Goal: Navigation & Orientation: Understand site structure

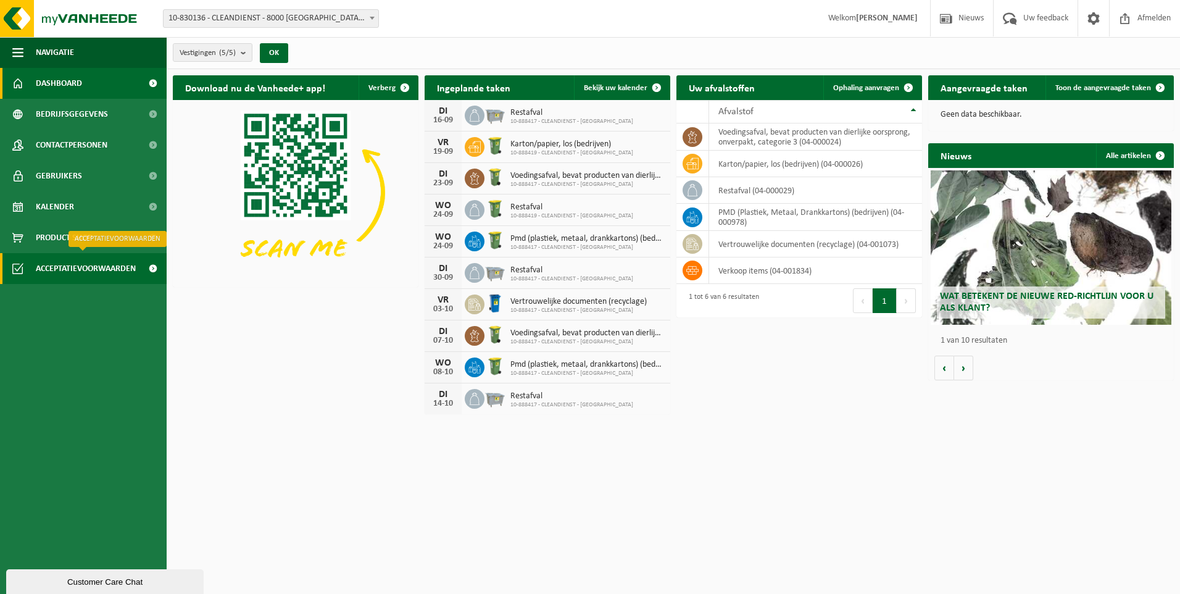
click at [114, 269] on span "Acceptatievoorwaarden" at bounding box center [86, 268] width 100 height 31
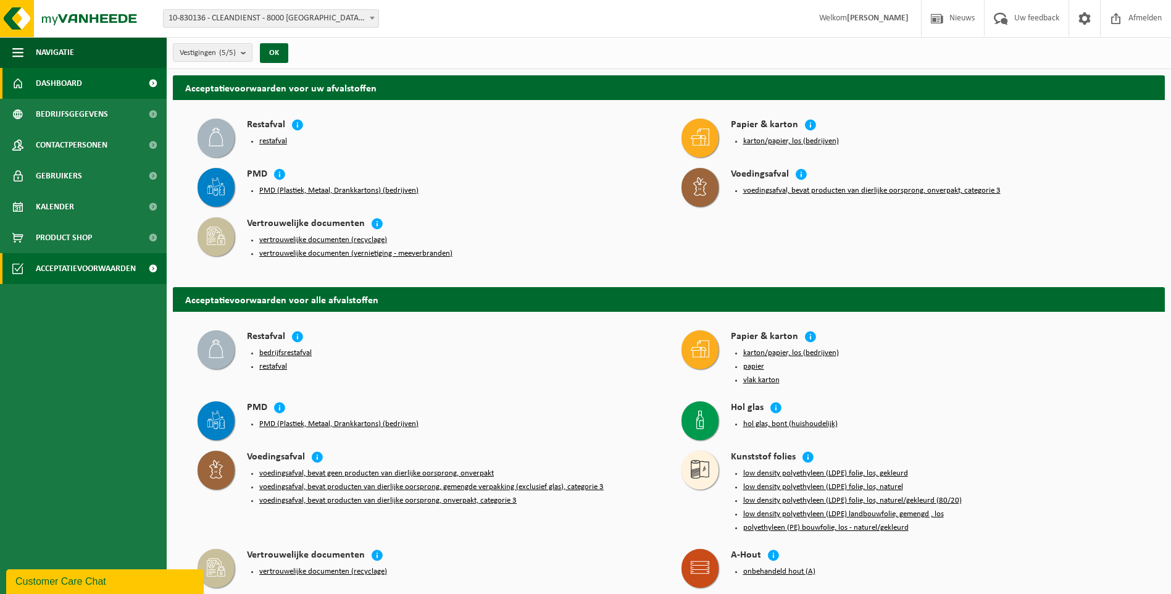
click at [94, 86] on link "Dashboard" at bounding box center [83, 83] width 167 height 31
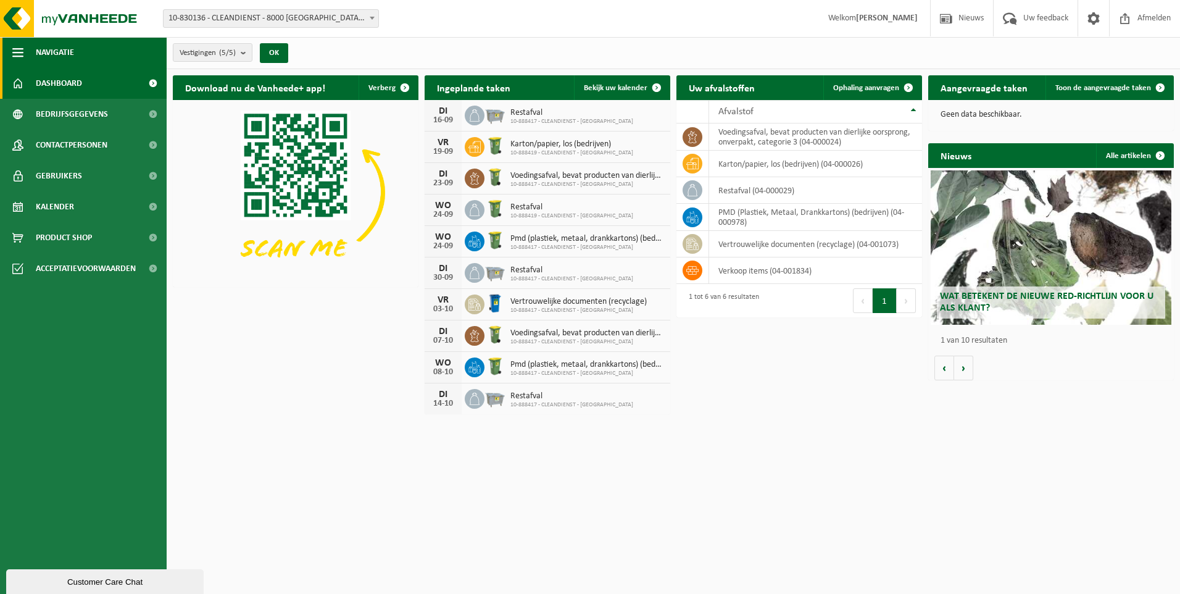
click at [10, 46] on button "Navigatie" at bounding box center [83, 52] width 167 height 31
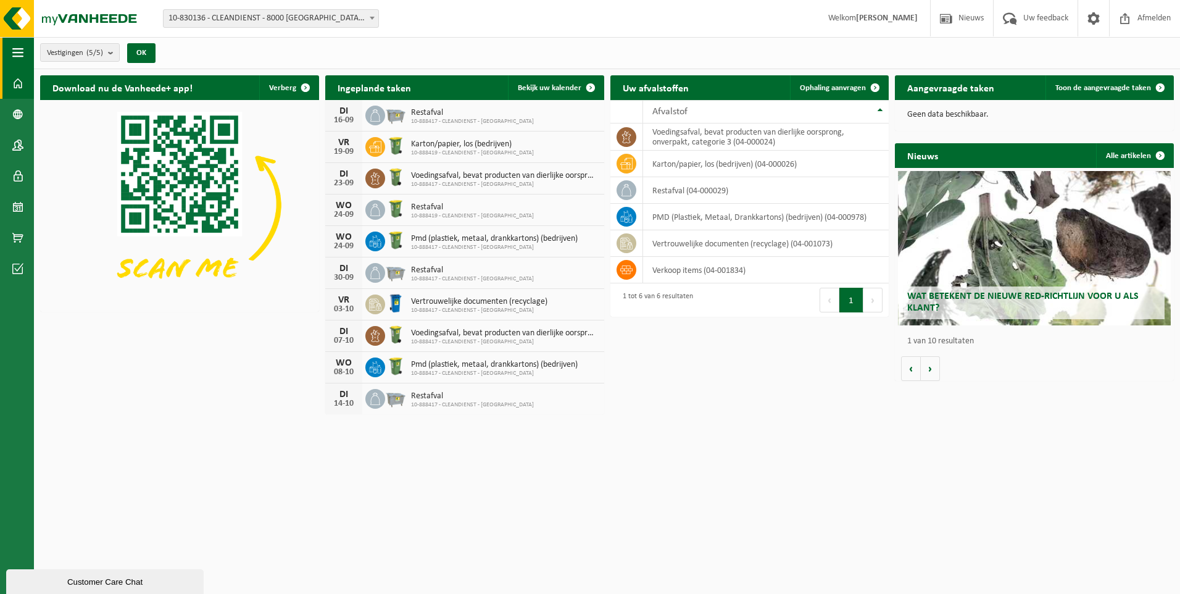
click at [10, 46] on button "Navigatie" at bounding box center [17, 52] width 34 height 31
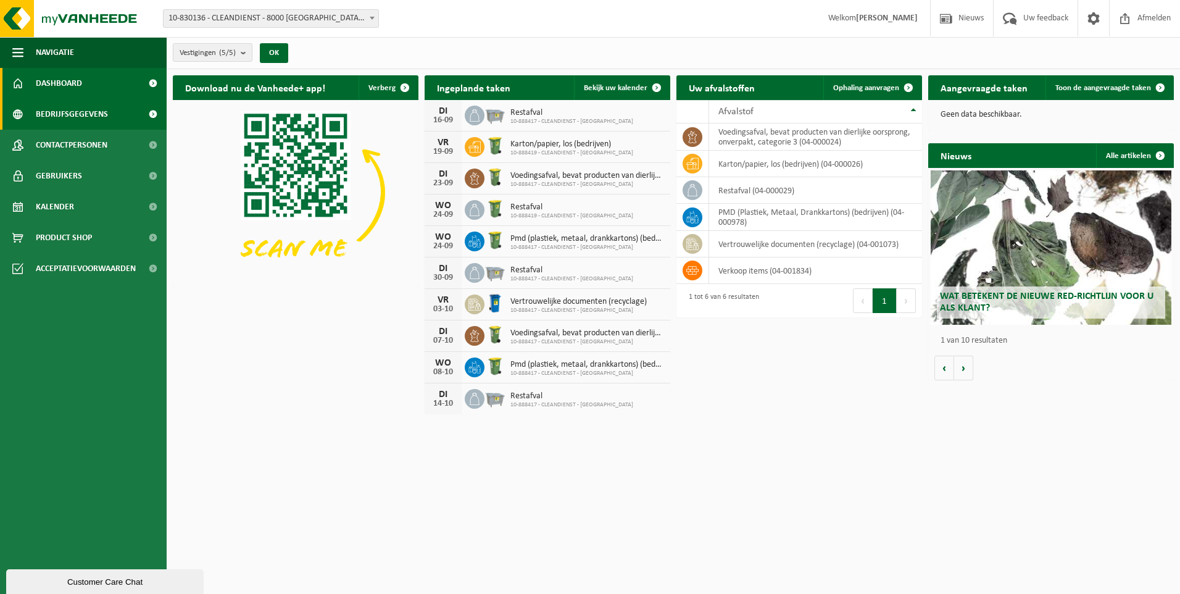
click at [80, 109] on span "Bedrijfsgegevens" at bounding box center [72, 114] width 72 height 31
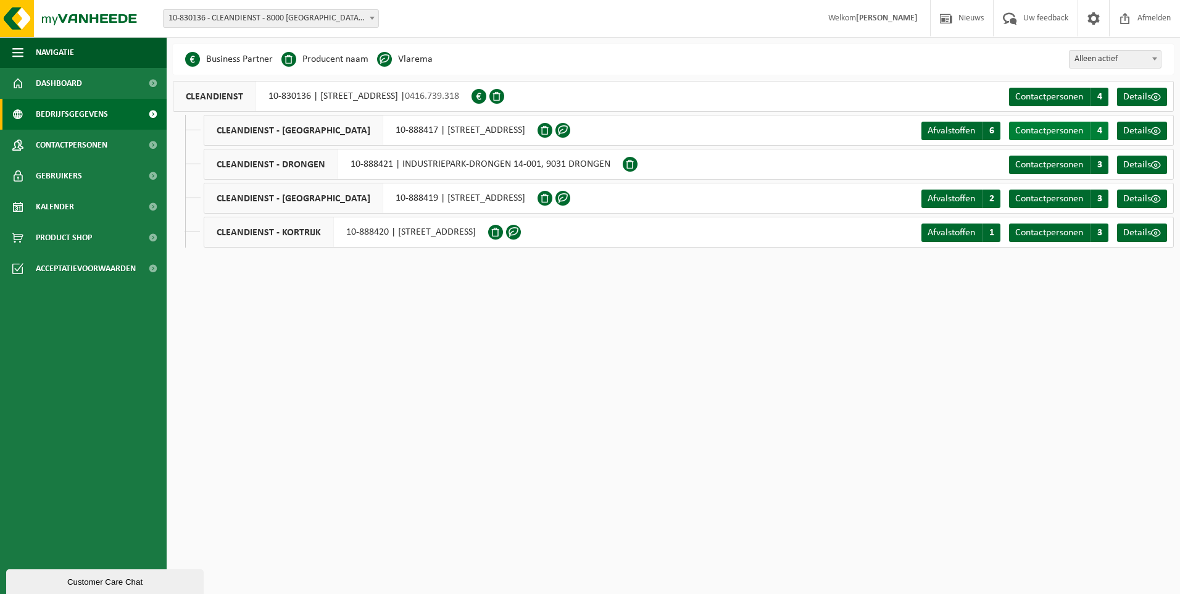
click at [1078, 135] on span "Contactpersonen" at bounding box center [1050, 131] width 68 height 10
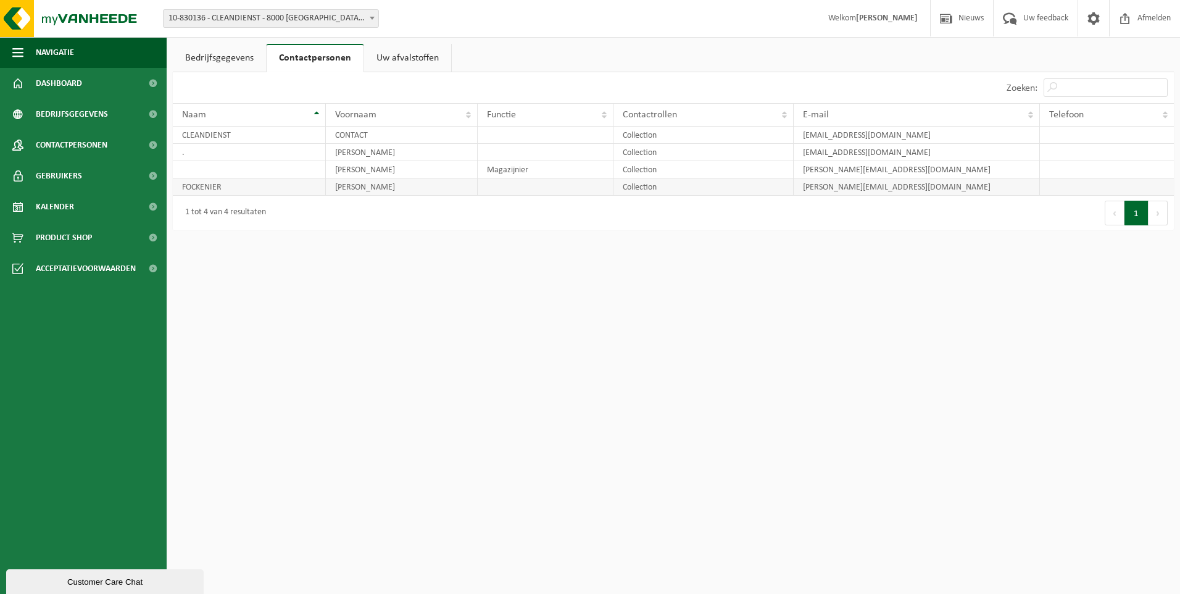
click at [949, 195] on td "[PERSON_NAME][EMAIL_ADDRESS][DOMAIN_NAME]" at bounding box center [917, 186] width 247 height 17
click at [427, 188] on td "[PERSON_NAME]" at bounding box center [402, 186] width 152 height 17
drag, startPoint x: 312, startPoint y: 185, endPoint x: 256, endPoint y: 178, distance: 56.0
click at [259, 183] on td "FOCKENIER" at bounding box center [249, 186] width 153 height 17
click at [232, 51] on link "Bedrijfsgegevens" at bounding box center [219, 58] width 93 height 28
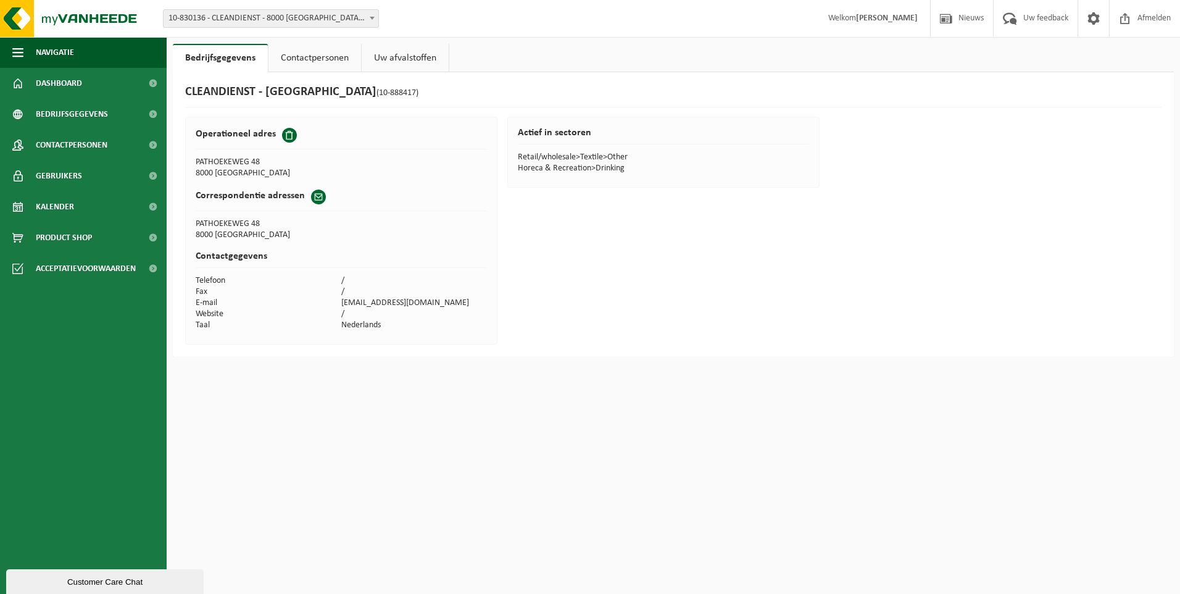
click at [319, 200] on span at bounding box center [318, 197] width 15 height 15
click at [312, 200] on span at bounding box center [318, 197] width 15 height 15
click at [80, 141] on span "Contactpersonen" at bounding box center [72, 145] width 72 height 31
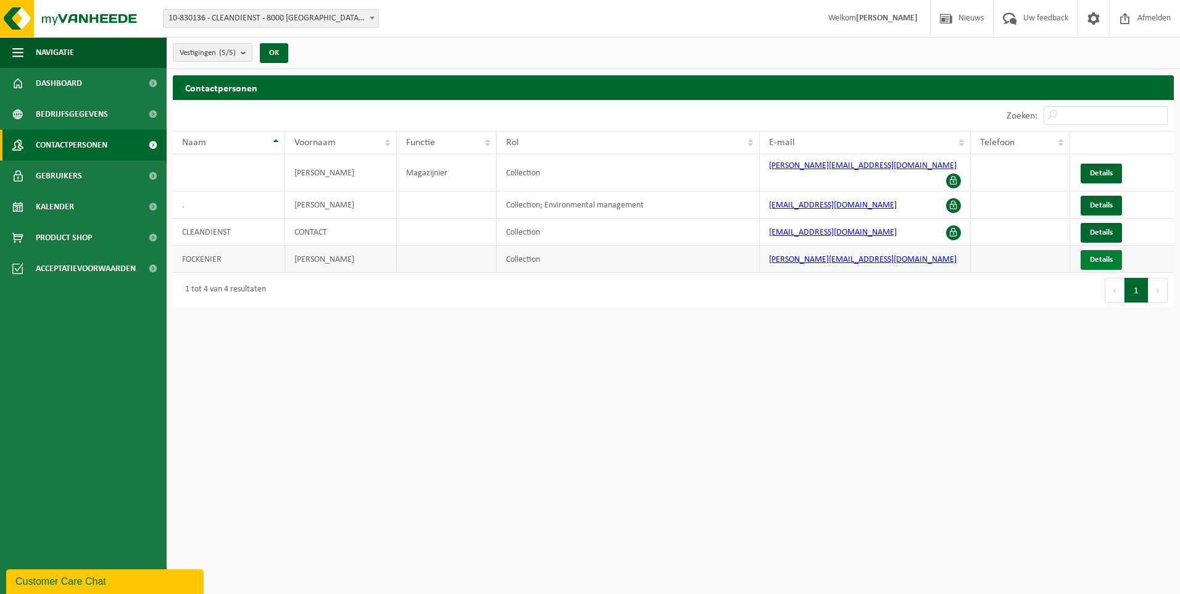
click at [1097, 256] on span "Details" at bounding box center [1101, 260] width 23 height 8
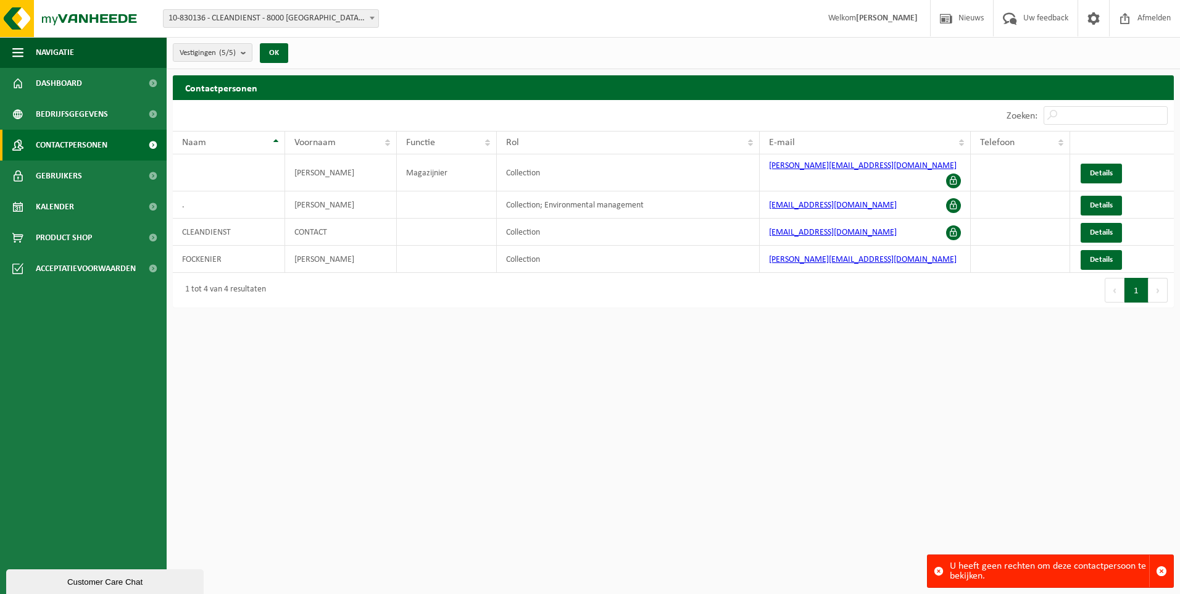
click at [1153, 278] on button "Volgende" at bounding box center [1158, 290] width 19 height 25
click at [93, 114] on span "Bedrijfsgegevens" at bounding box center [72, 114] width 72 height 31
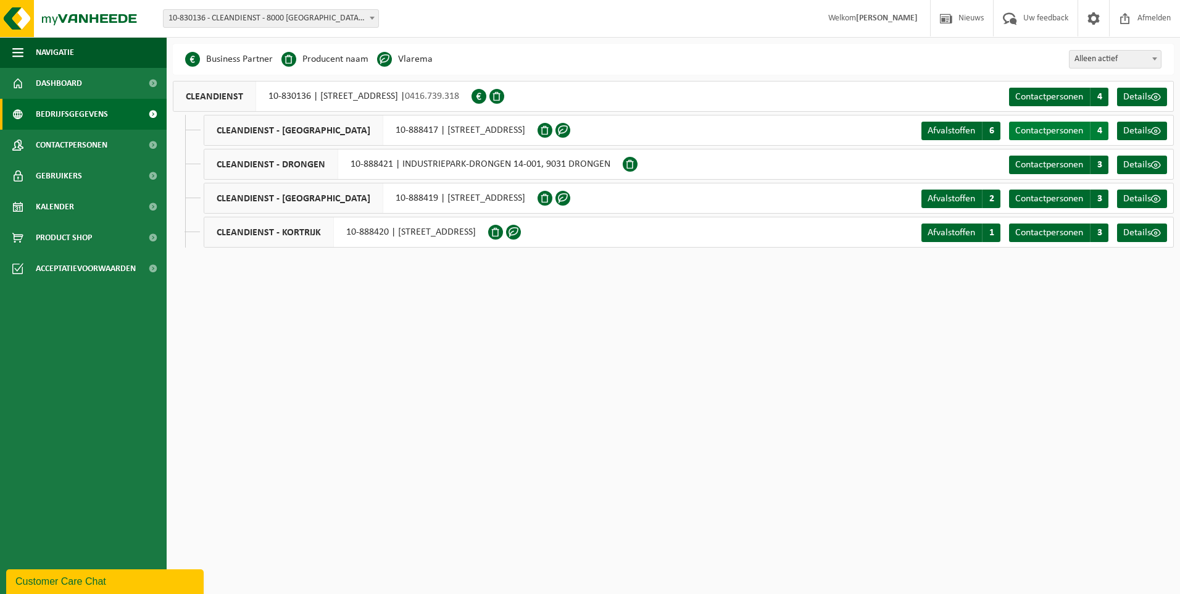
click at [1087, 132] on link "Contactpersonen C 4" at bounding box center [1058, 131] width 99 height 19
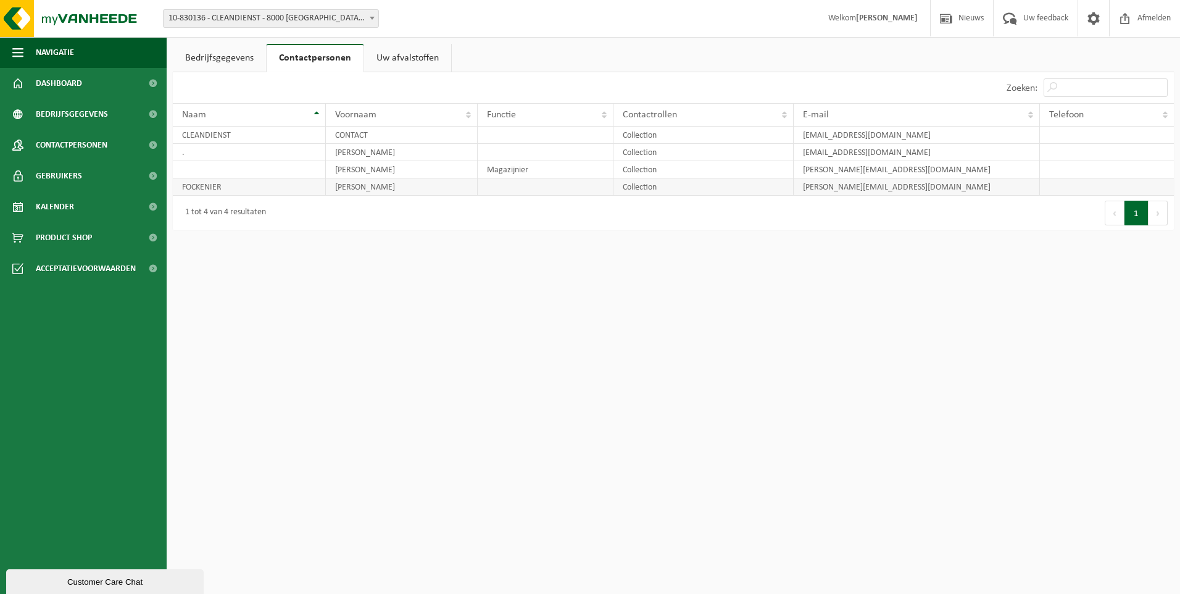
click at [1091, 182] on td at bounding box center [1107, 186] width 134 height 17
click at [98, 75] on link "Dashboard" at bounding box center [83, 83] width 167 height 31
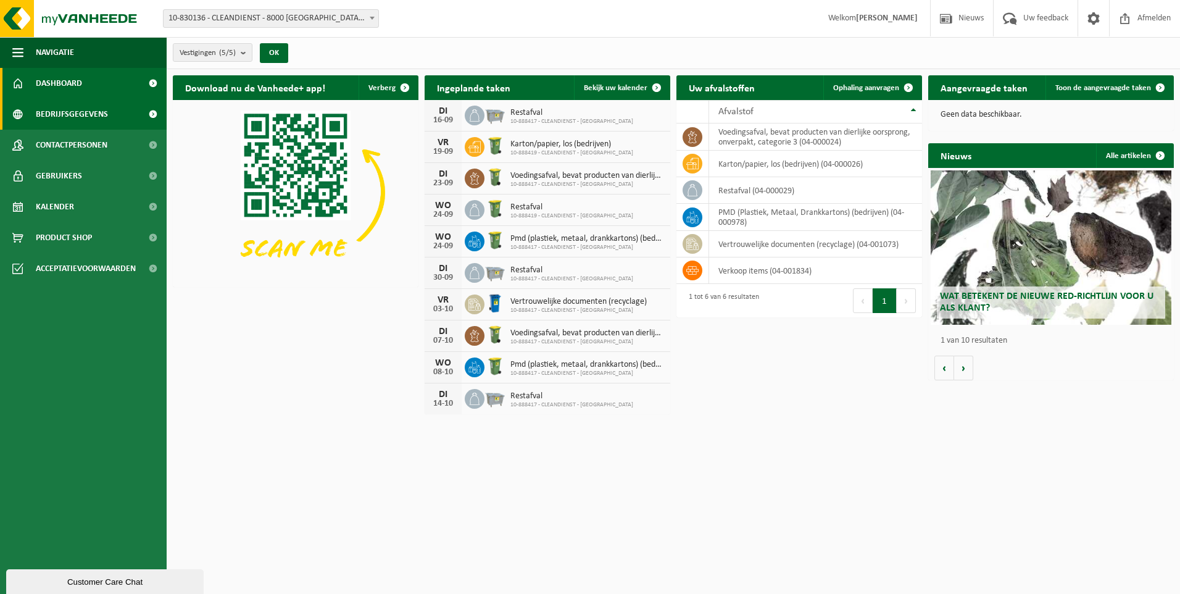
click at [98, 112] on span "Bedrijfsgegevens" at bounding box center [72, 114] width 72 height 31
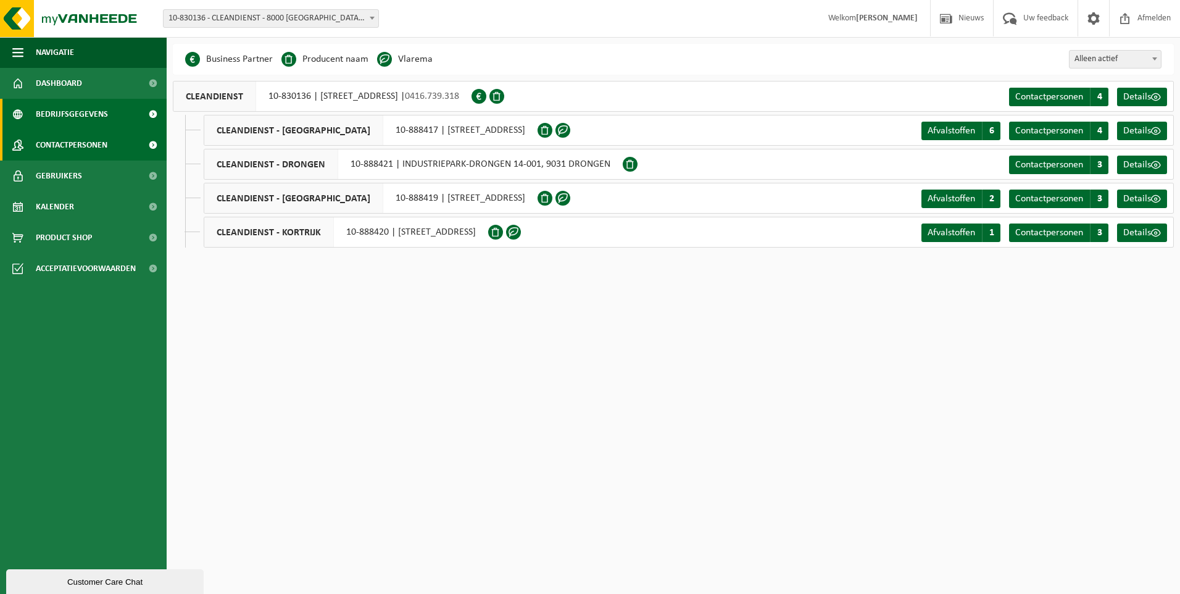
click at [111, 150] on link "Contactpersonen" at bounding box center [83, 145] width 167 height 31
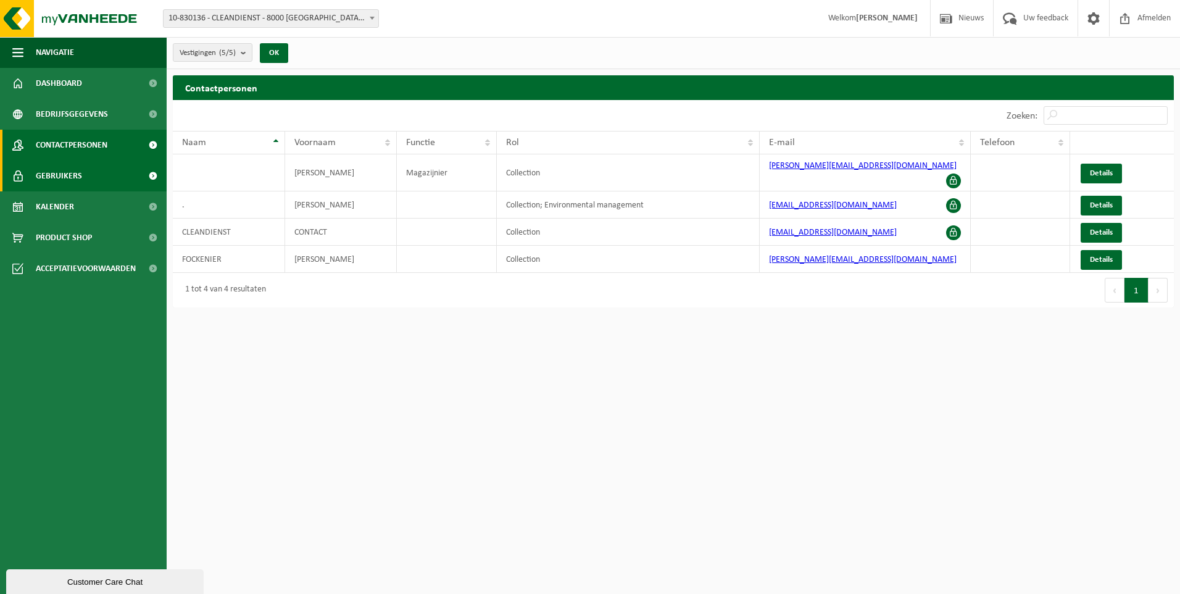
click at [97, 170] on link "Gebruikers" at bounding box center [83, 176] width 167 height 31
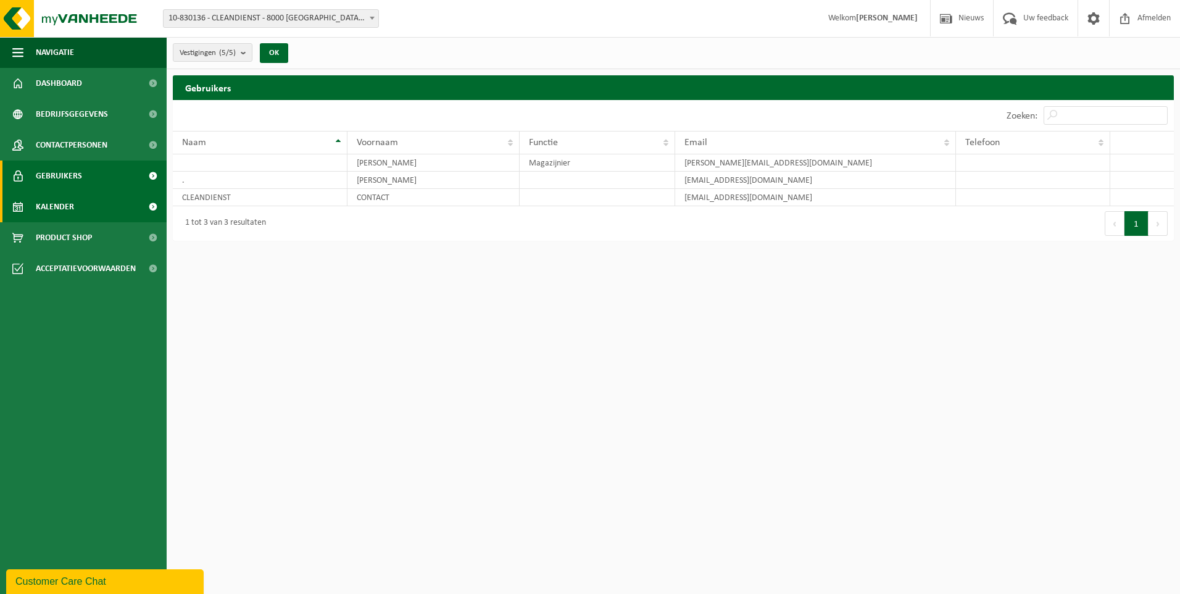
click at [109, 206] on link "Kalender" at bounding box center [83, 206] width 167 height 31
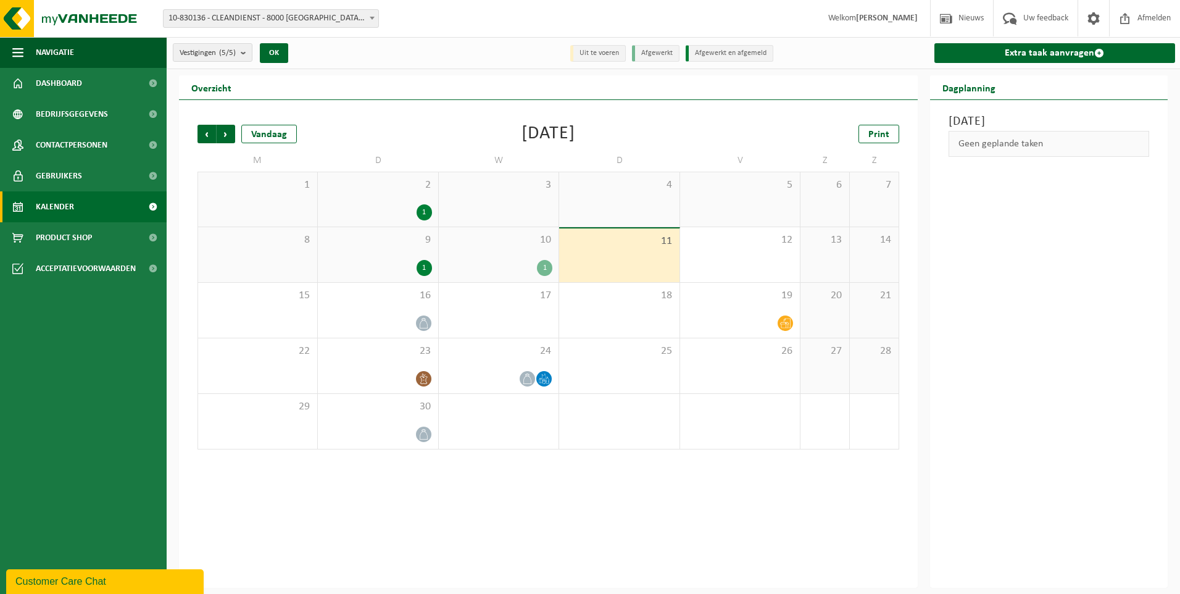
click at [115, 225] on link "Product Shop" at bounding box center [83, 237] width 167 height 31
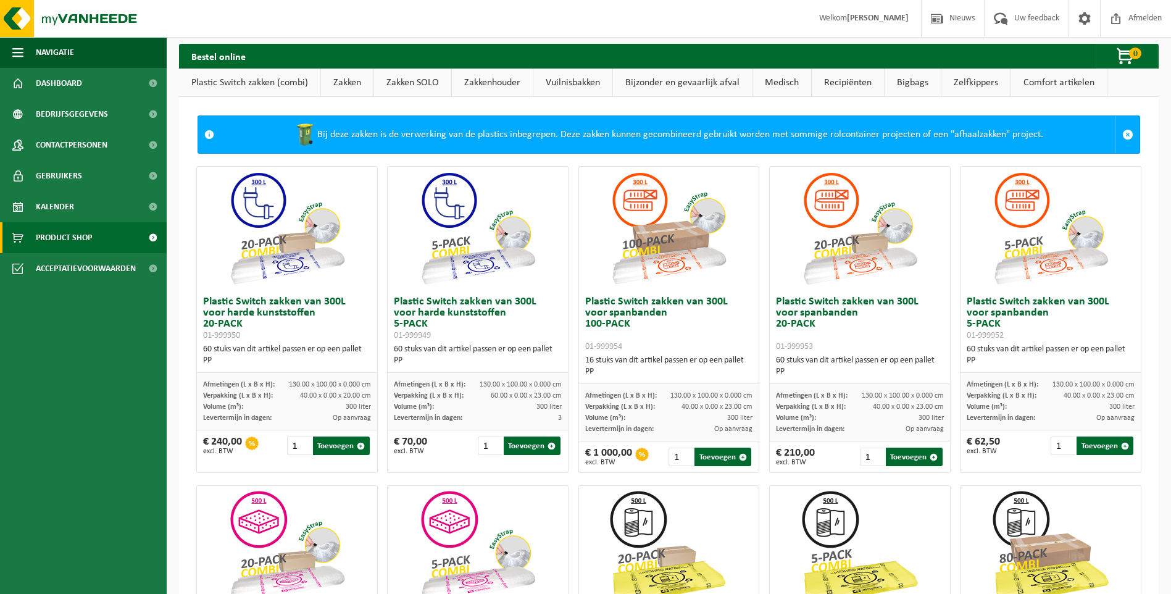
click at [112, 267] on span "Acceptatievoorwaarden" at bounding box center [86, 268] width 100 height 31
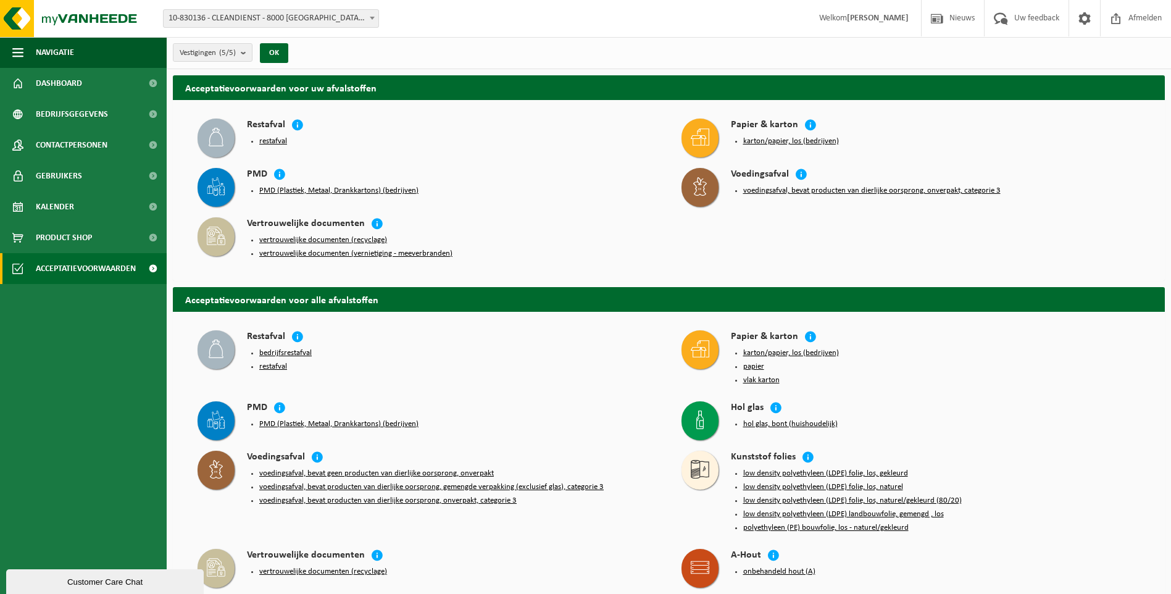
click at [779, 191] on button "voedingsafval, bevat producten van dierlijke oorsprong, onverpakt, categorie 3" at bounding box center [871, 191] width 257 height 10
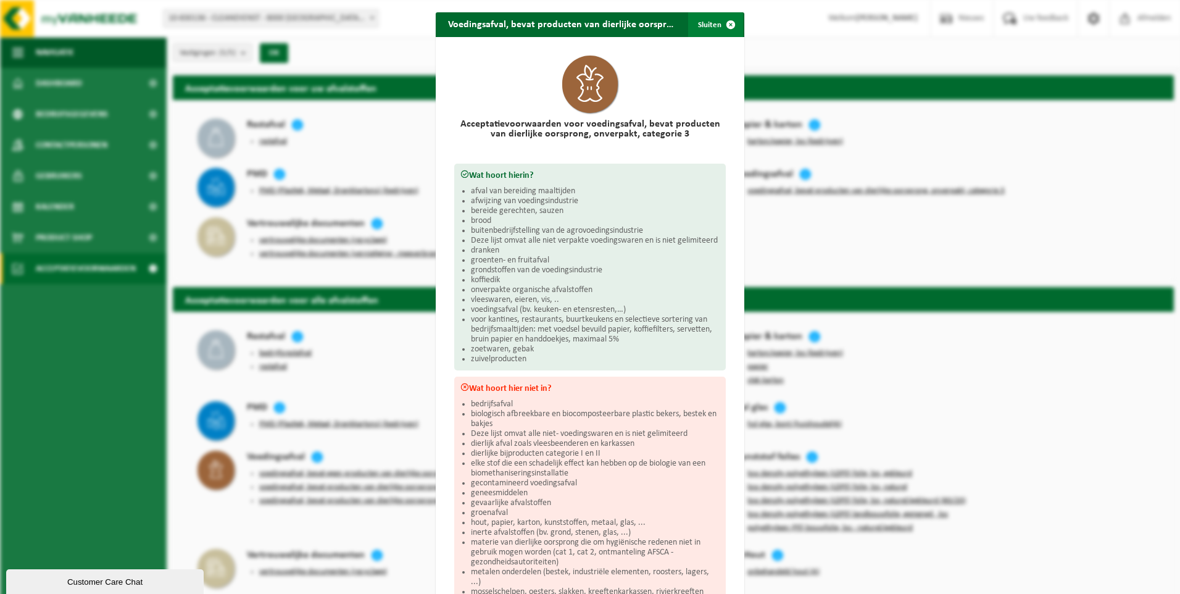
click at [727, 24] on span "button" at bounding box center [731, 24] width 25 height 25
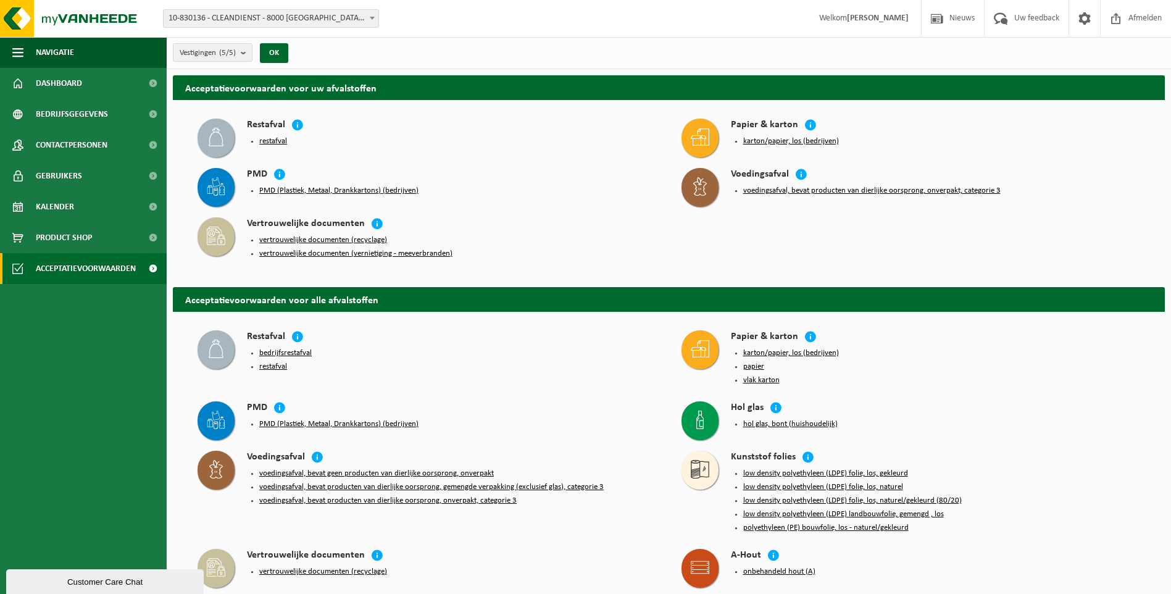
click at [900, 23] on span "[PERSON_NAME]" at bounding box center [864, 18] width 114 height 36
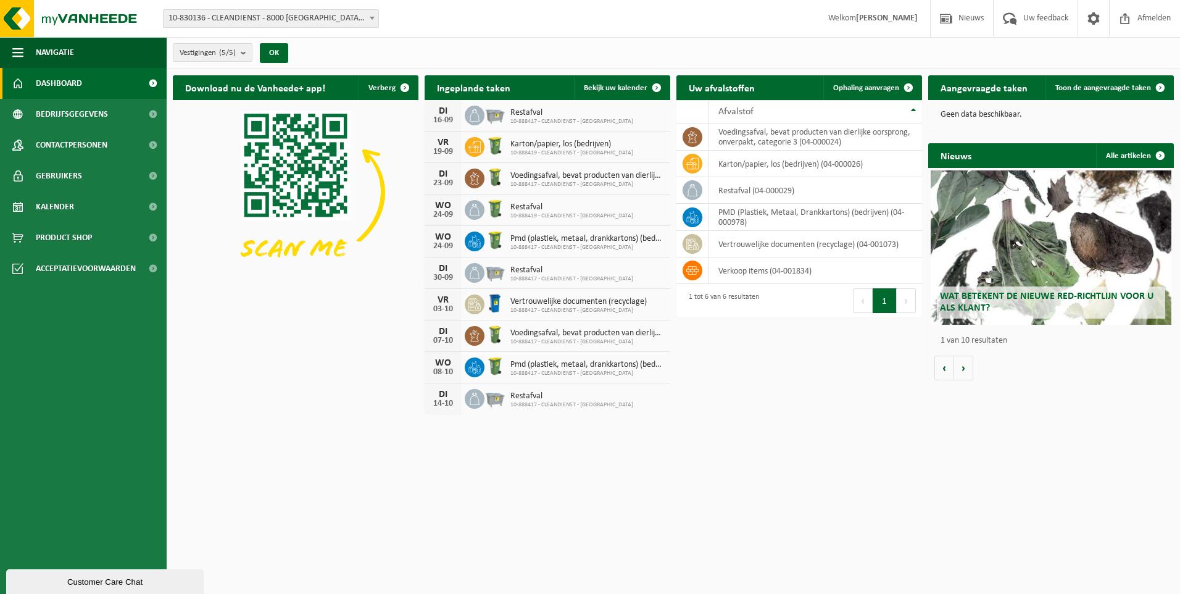
click at [1042, 264] on div "Wat betekent de nieuwe RED-richtlijn voor u als klant?" at bounding box center [1051, 247] width 241 height 154
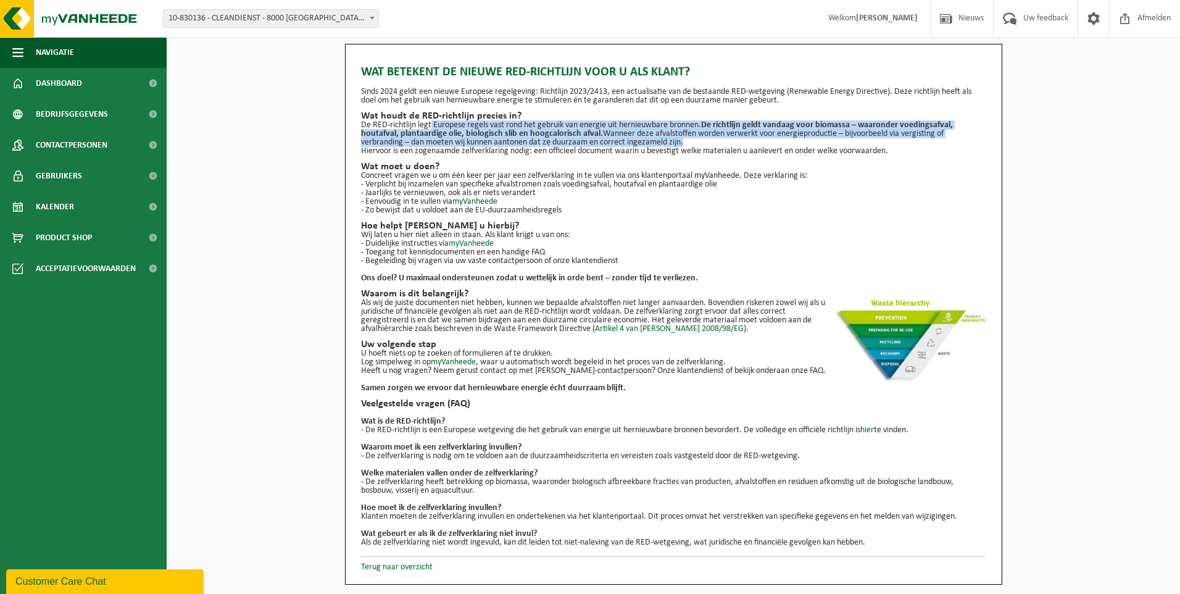
drag, startPoint x: 429, startPoint y: 126, endPoint x: 982, endPoint y: 141, distance: 552.8
click at [982, 141] on p "De RED-richtlijn legt Europese regels vast rond het gebruik van energie uit her…" at bounding box center [673, 134] width 625 height 26
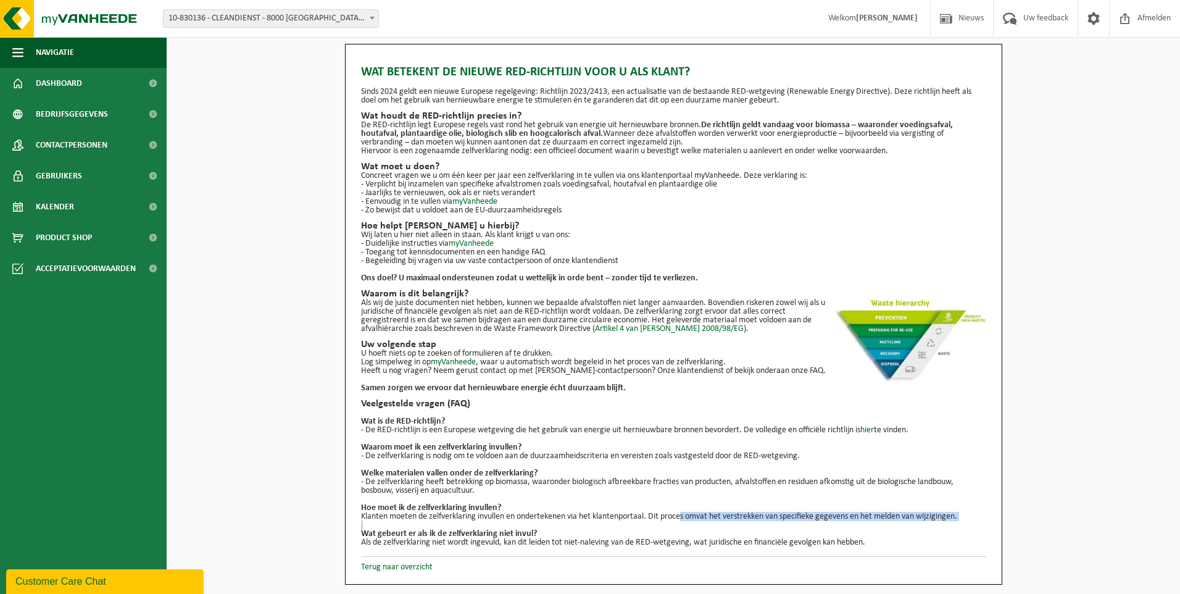
drag, startPoint x: 422, startPoint y: 520, endPoint x: 681, endPoint y: 519, distance: 258.7
click at [681, 519] on ul "Wat is de RED-richtlijn? - De RED-richtlijn is een Europese wetgeving die het g…" at bounding box center [673, 478] width 625 height 138
click at [685, 519] on p "Klanten moeten de zelfverklaring invullen en ondertekenen via het klantenportaa…" at bounding box center [673, 516] width 625 height 9
click at [434, 483] on p "- De zelfverklaring heeft betrekking op biomassa, waaronder biologisch afbreekb…" at bounding box center [673, 486] width 625 height 17
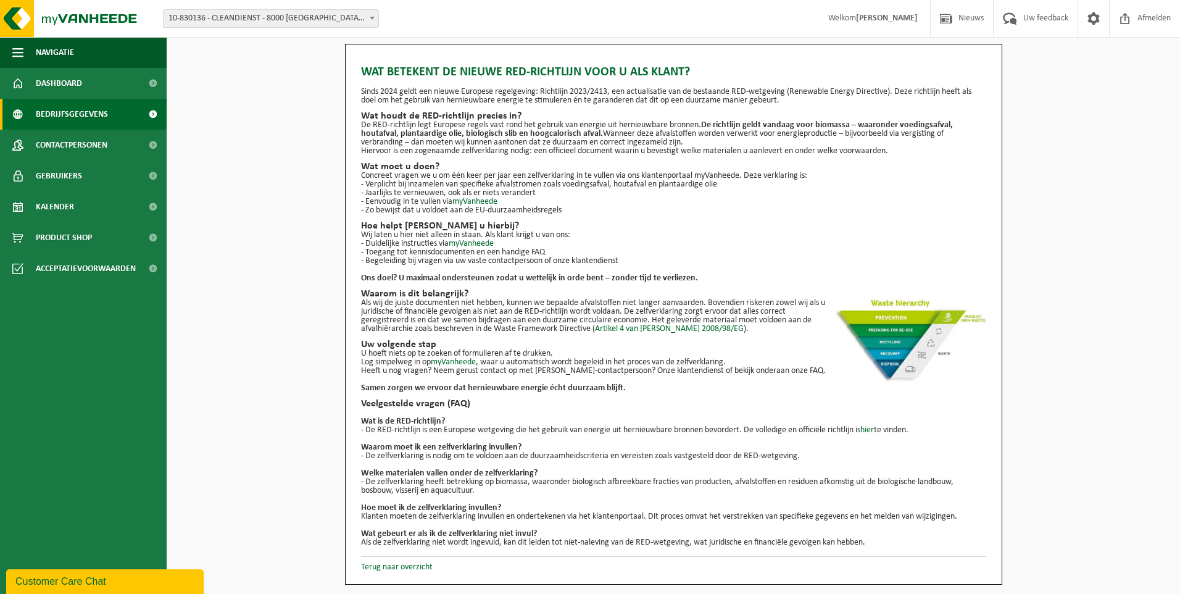
click at [99, 117] on span "Bedrijfsgegevens" at bounding box center [72, 114] width 72 height 31
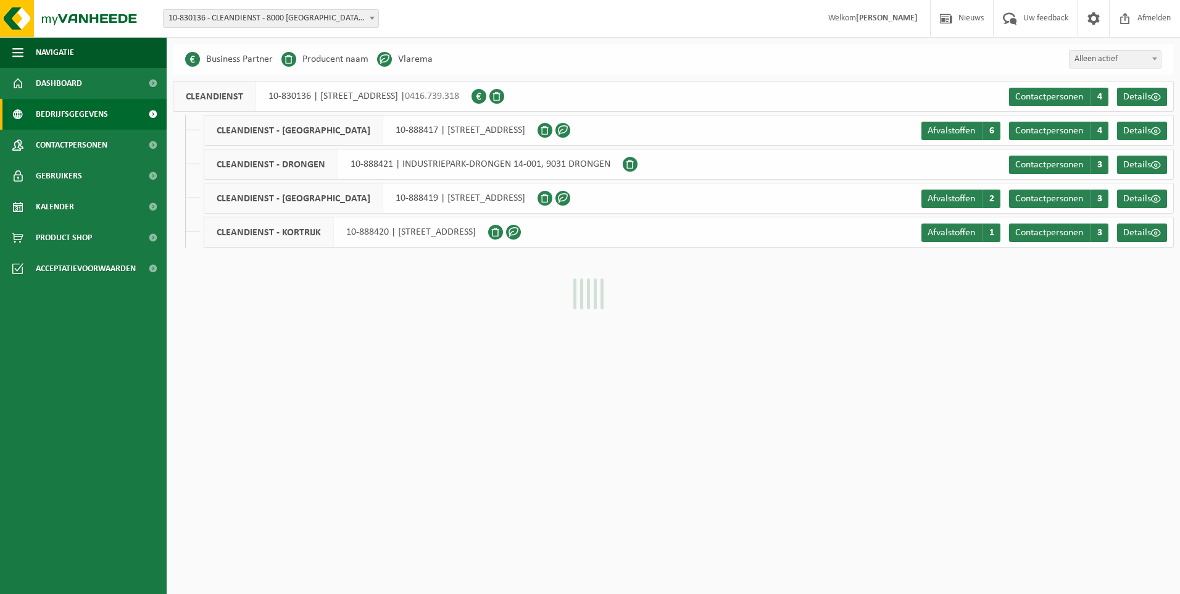
click at [139, 80] on span at bounding box center [153, 83] width 28 height 31
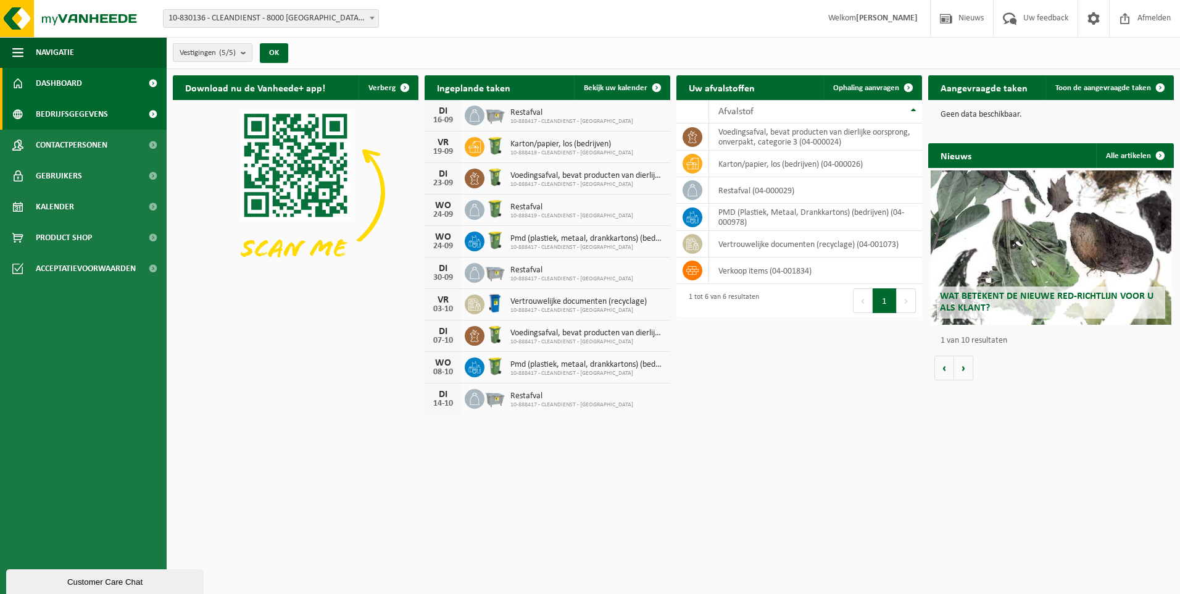
click at [93, 115] on span "Bedrijfsgegevens" at bounding box center [72, 114] width 72 height 31
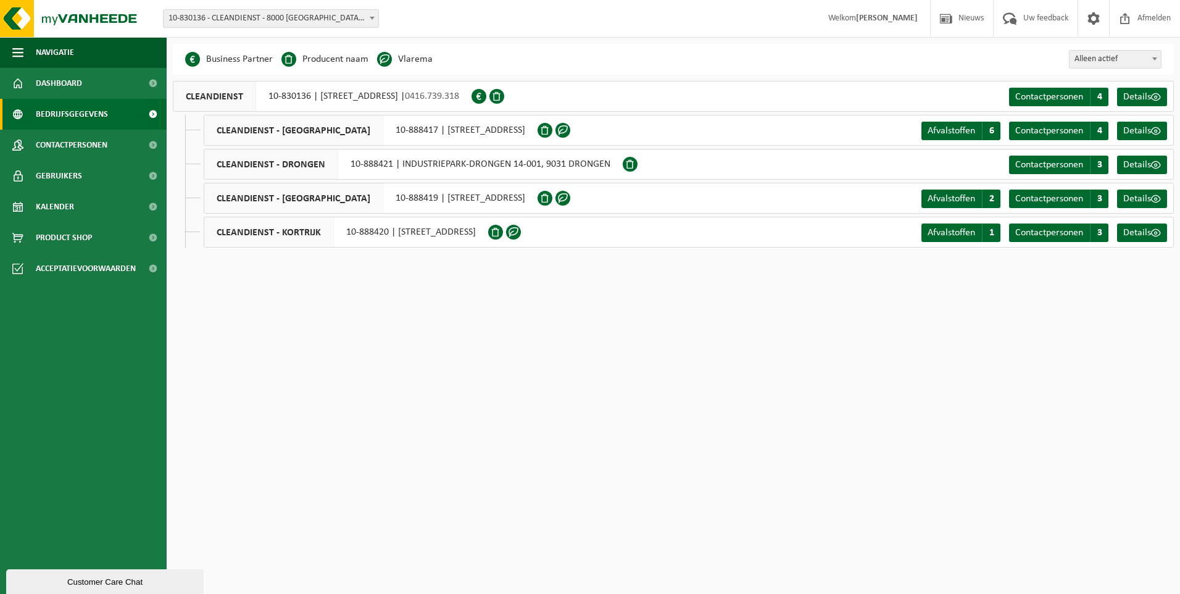
click at [93, 115] on span "Bedrijfsgegevens" at bounding box center [72, 114] width 72 height 31
click at [100, 91] on link "Dashboard" at bounding box center [83, 83] width 167 height 31
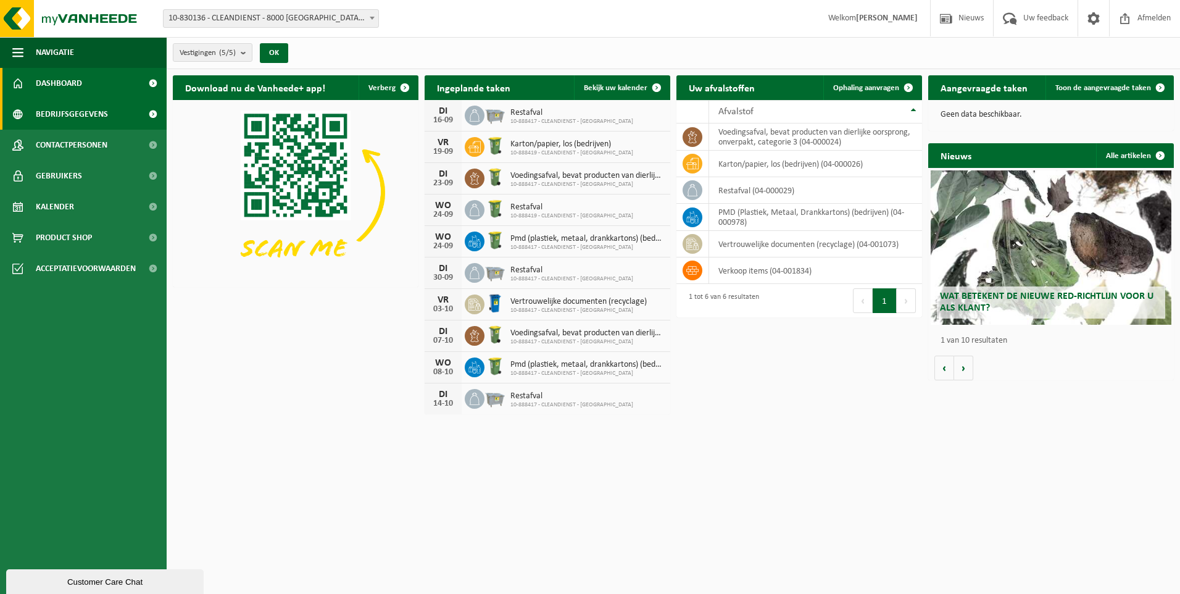
click at [69, 115] on span "Bedrijfsgegevens" at bounding box center [72, 114] width 72 height 31
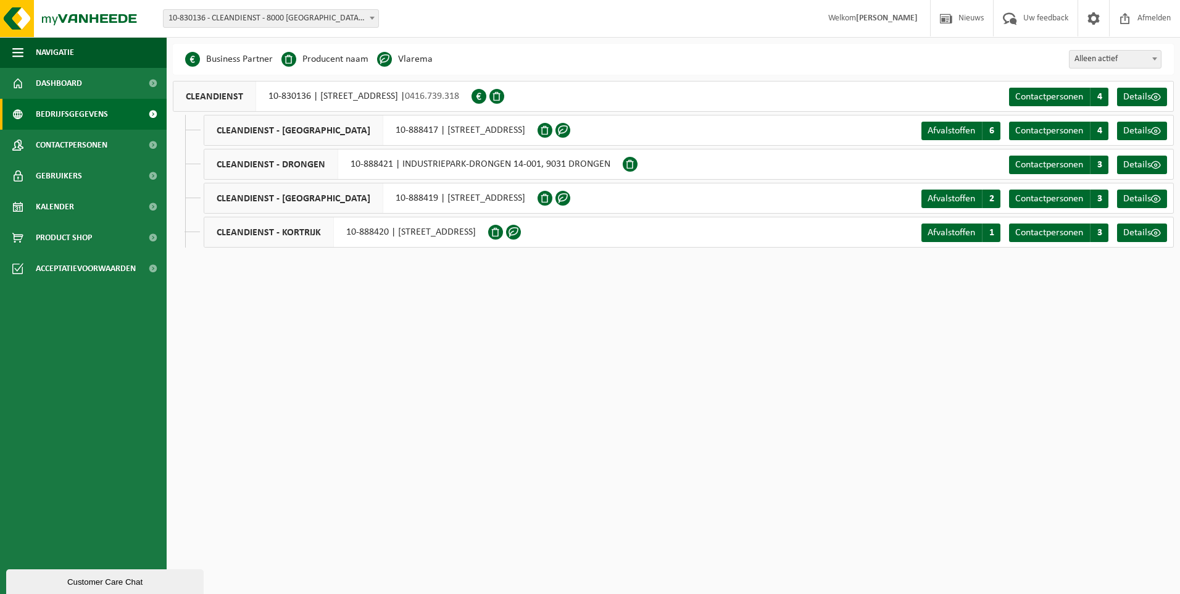
click at [566, 128] on span at bounding box center [563, 130] width 15 height 15
click at [1144, 127] on span "Details" at bounding box center [1138, 131] width 28 height 10
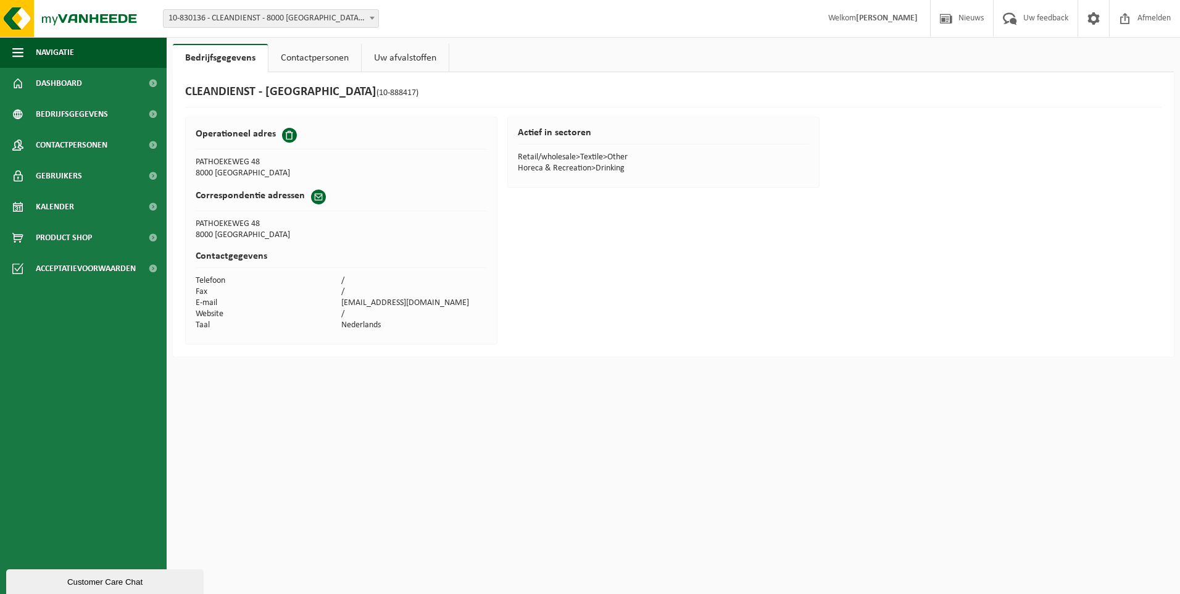
click at [333, 57] on link "Contactpersonen" at bounding box center [315, 58] width 93 height 28
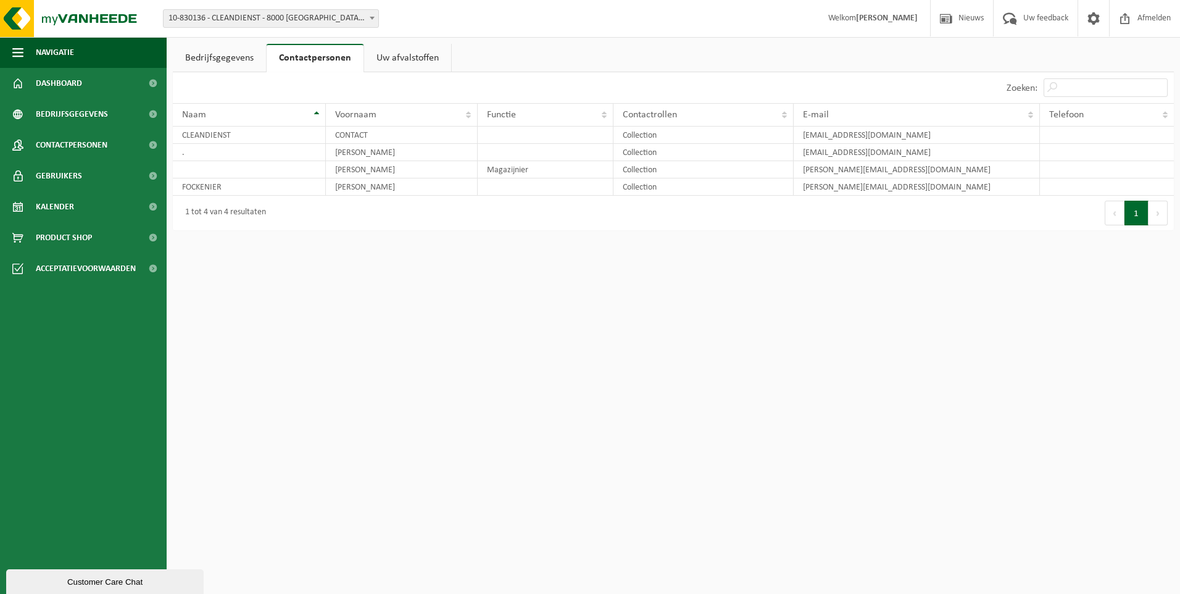
click at [407, 54] on link "Uw afvalstoffen" at bounding box center [407, 58] width 87 height 28
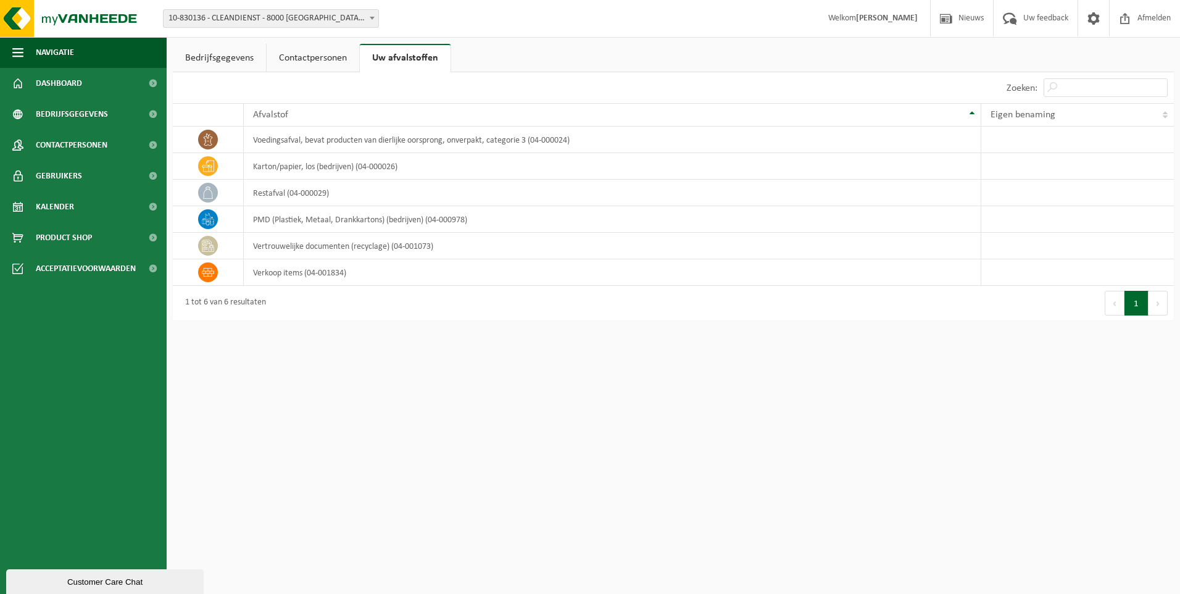
click at [311, 68] on link "Contactpersonen" at bounding box center [313, 58] width 93 height 28
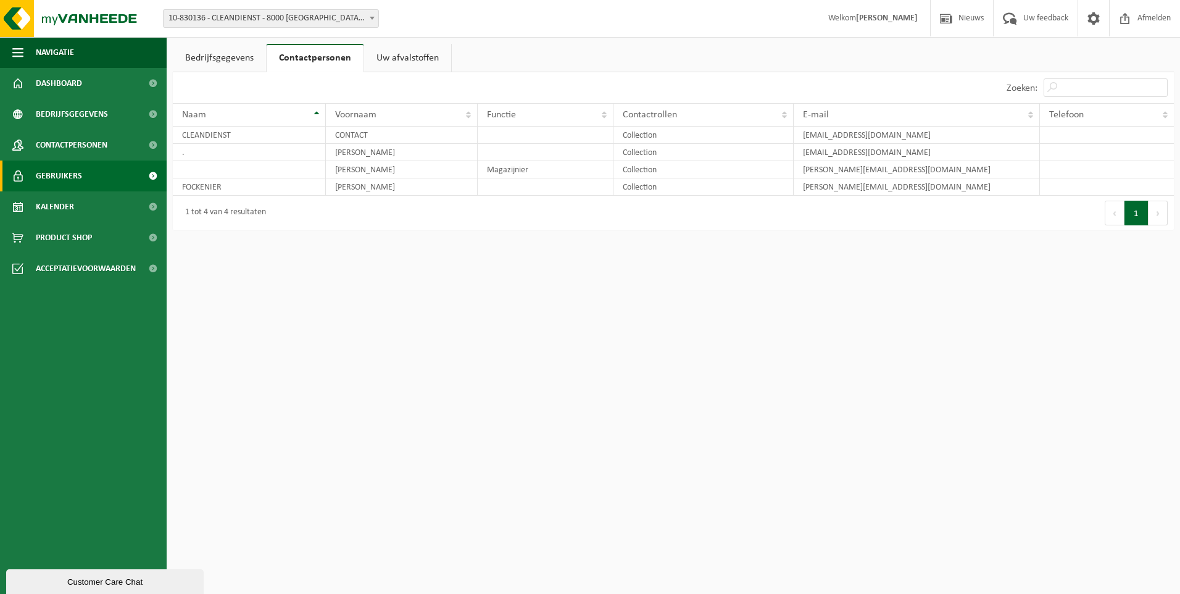
click at [93, 167] on link "Gebruikers" at bounding box center [83, 176] width 167 height 31
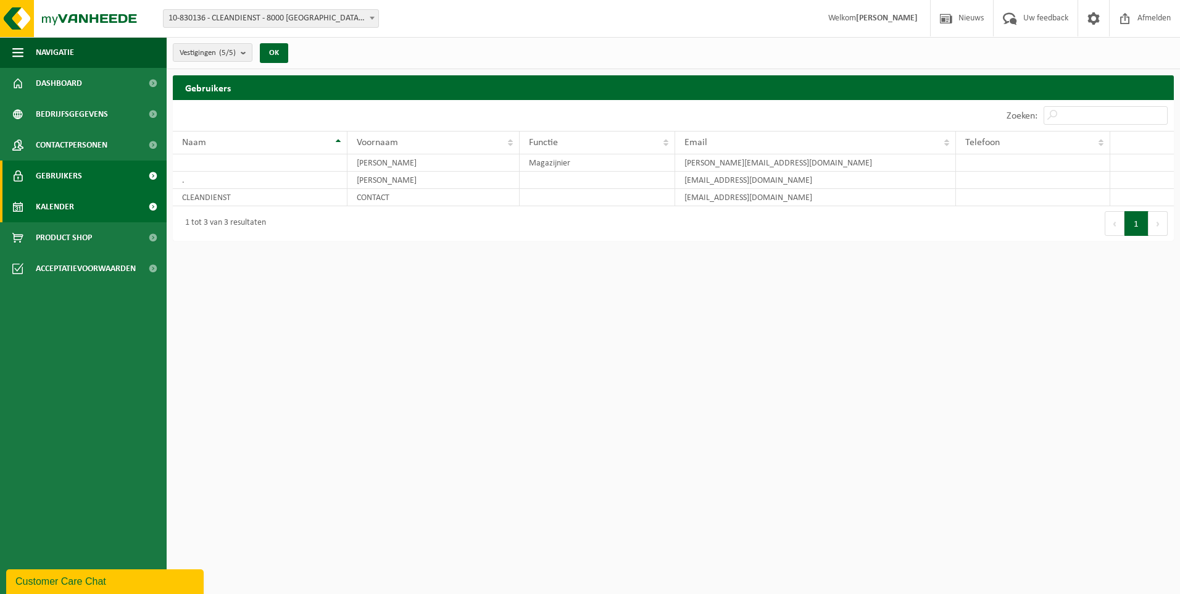
click at [115, 212] on link "Kalender" at bounding box center [83, 206] width 167 height 31
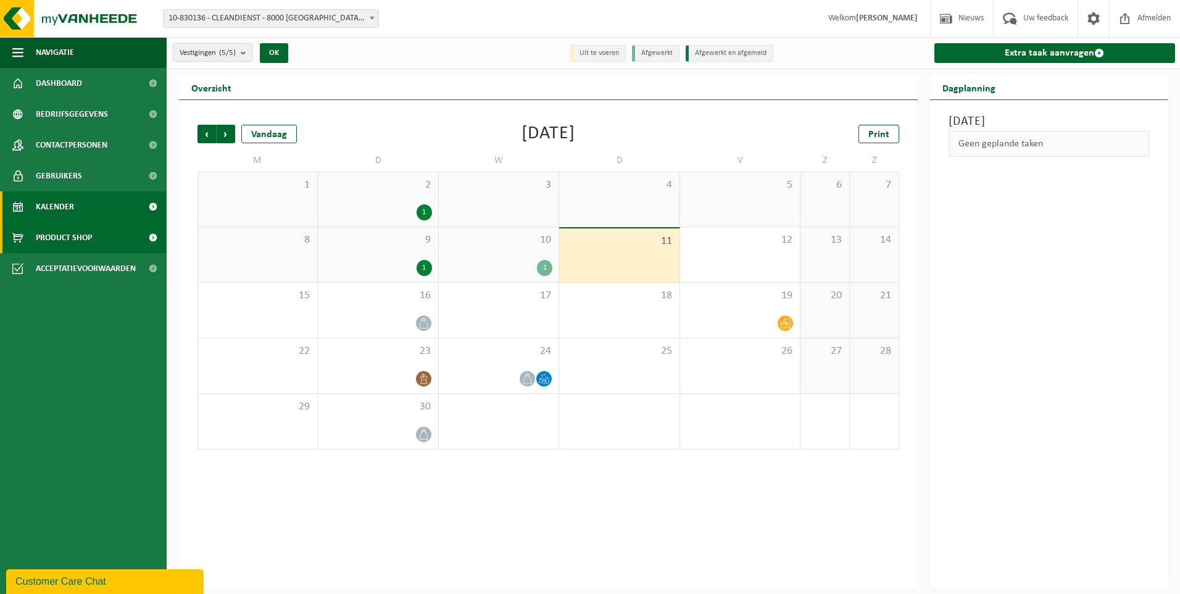
click at [107, 231] on link "Product Shop" at bounding box center [83, 237] width 167 height 31
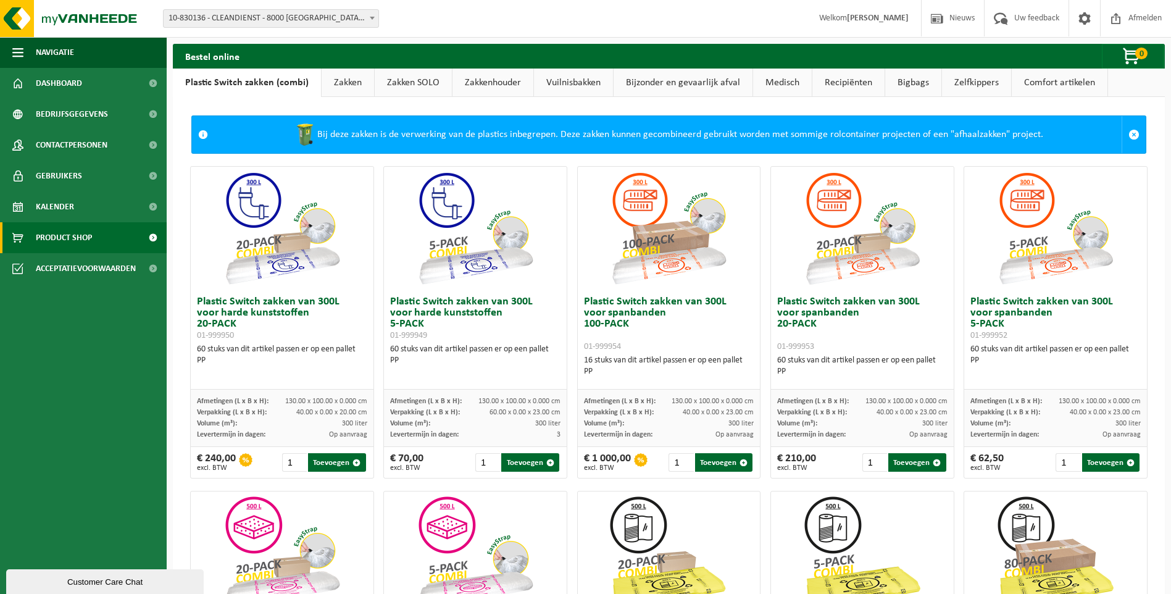
click at [107, 286] on ul "Navigatie Nieuws Uw feedback Afmelden Dashboard Bedrijfsgegevens Contactpersone…" at bounding box center [83, 315] width 167 height 557
drag, startPoint x: 170, startPoint y: 239, endPoint x: 162, endPoint y: 245, distance: 10.1
click at [168, 241] on div "Bestel online 0 Uw winkelmandje is momenteel leeg. Even geduld. Door de grote h…" at bounding box center [669, 598] width 1004 height 1109
click at [135, 259] on span "Acceptatievoorwaarden" at bounding box center [86, 268] width 100 height 31
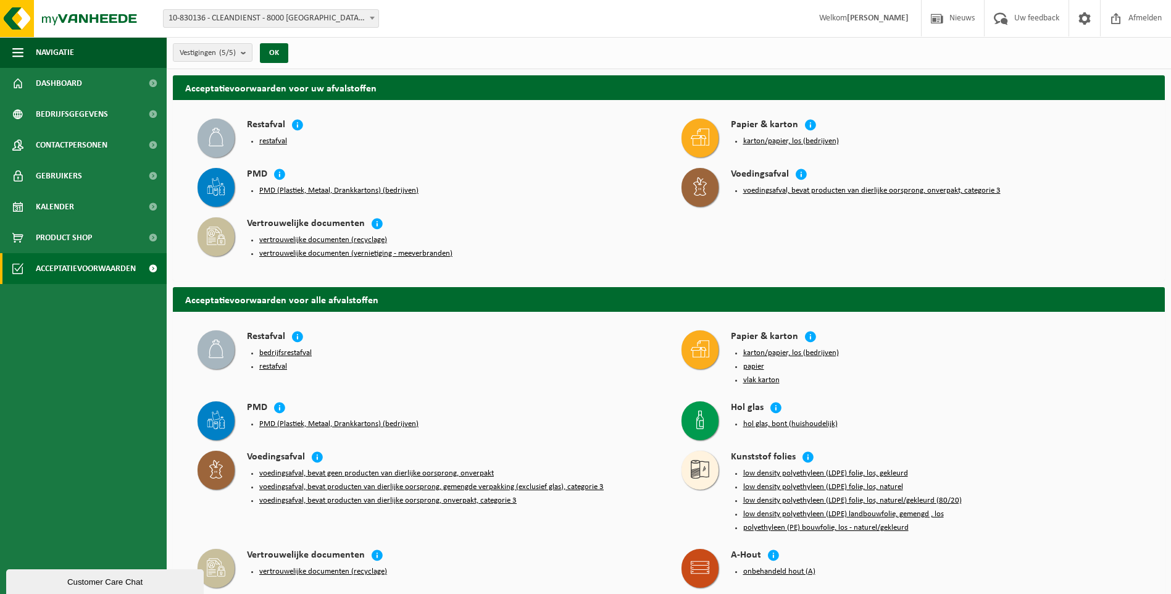
click at [327, 239] on button "vertrouwelijke documenten (recyclage)" at bounding box center [323, 240] width 128 height 10
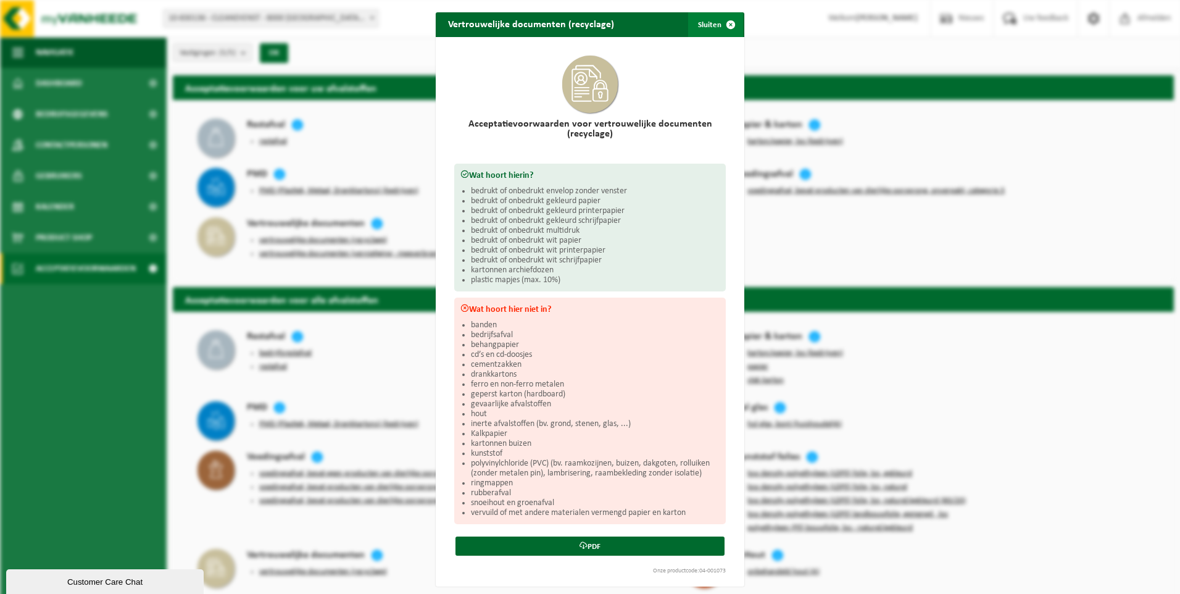
click at [727, 25] on span "button" at bounding box center [731, 24] width 25 height 25
